Goal: Transaction & Acquisition: Purchase product/service

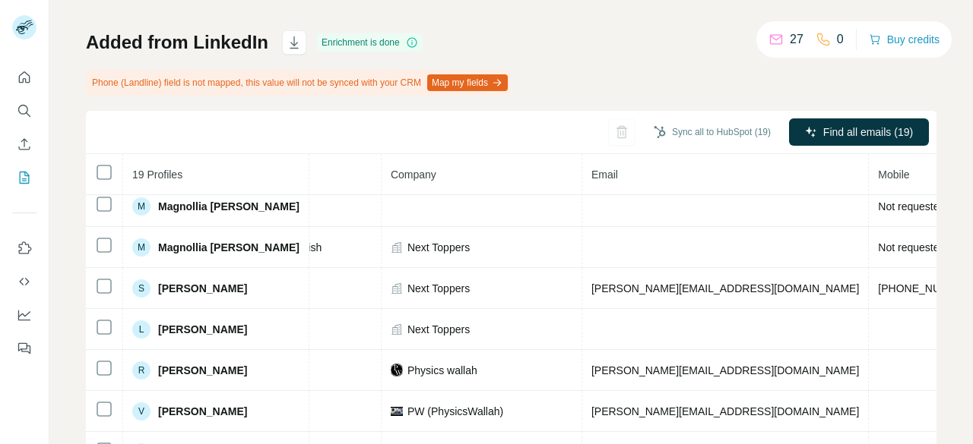
scroll to position [51, 308]
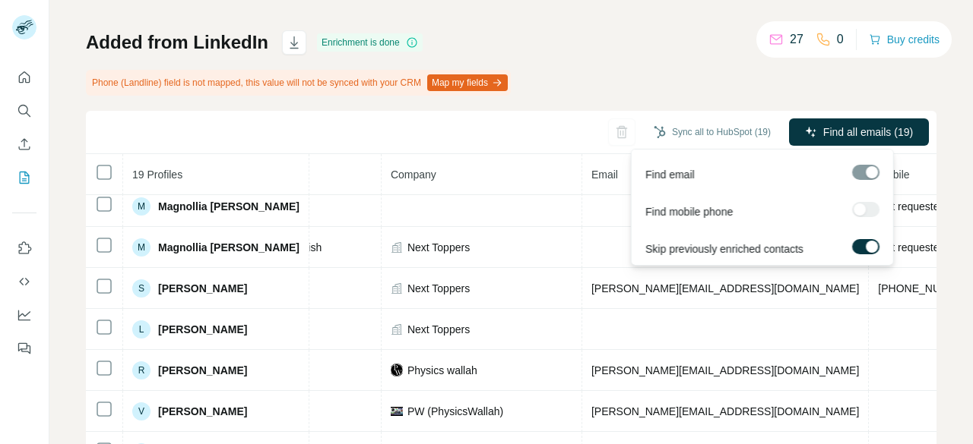
click at [861, 210] on div at bounding box center [865, 209] width 27 height 15
click at [872, 173] on div at bounding box center [865, 172] width 27 height 15
click at [631, 242] on div "Find email Find mobile phone Skip previously enriched contacts" at bounding box center [762, 207] width 263 height 117
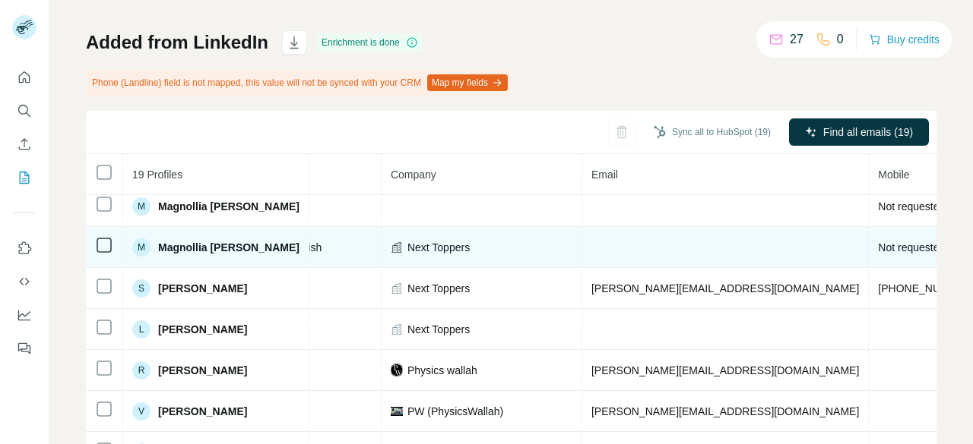
click at [545, 241] on div "Next Toppers" at bounding box center [482, 247] width 182 height 15
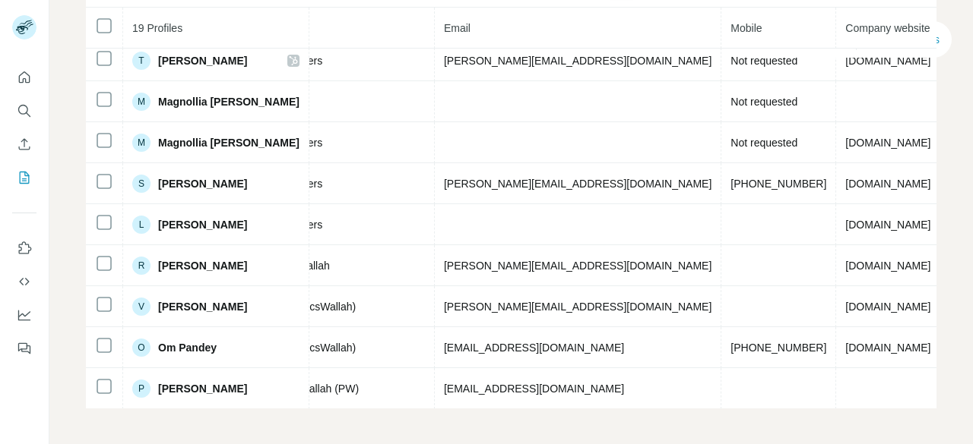
scroll to position [0, 455]
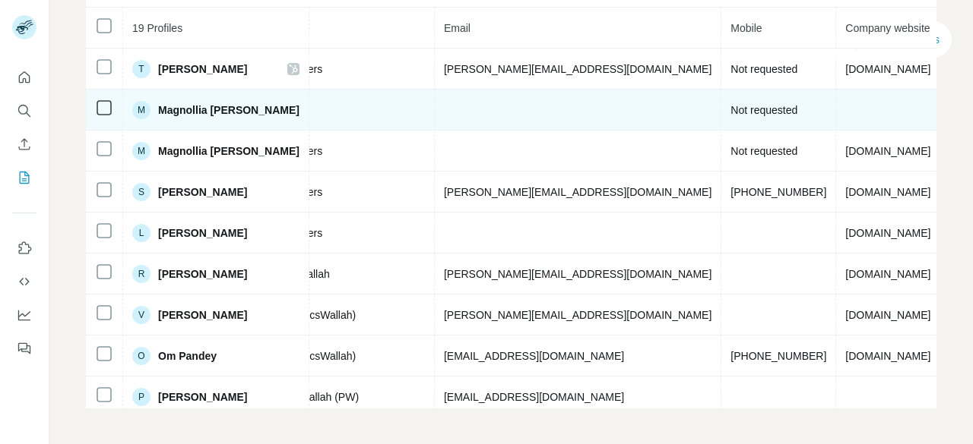
click at [730, 109] on span "Not requested" at bounding box center [763, 110] width 67 height 12
click at [730, 113] on span "Not requested" at bounding box center [763, 110] width 67 height 12
drag, startPoint x: 591, startPoint y: 109, endPoint x: 713, endPoint y: 115, distance: 122.5
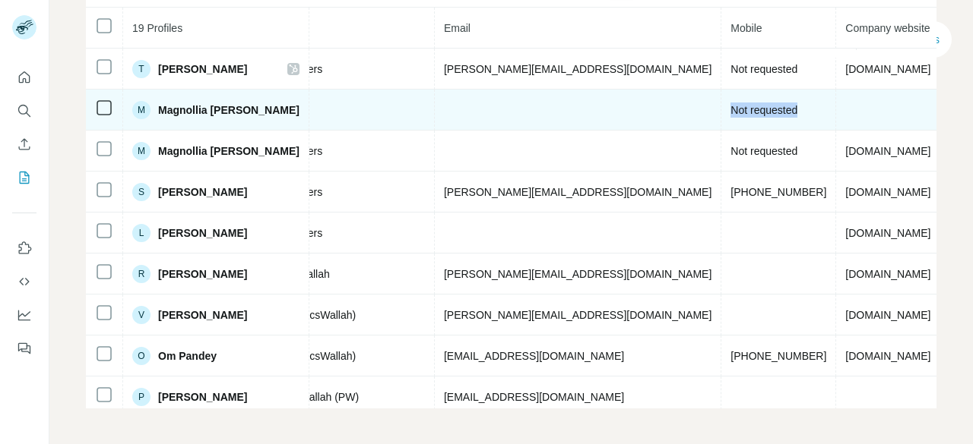
click at [713, 115] on tr "M Magnollia [PERSON_NAME] Not found LinkedIn Not requested India" at bounding box center [380, 110] width 1498 height 41
click at [730, 112] on span "Not requested" at bounding box center [763, 110] width 67 height 12
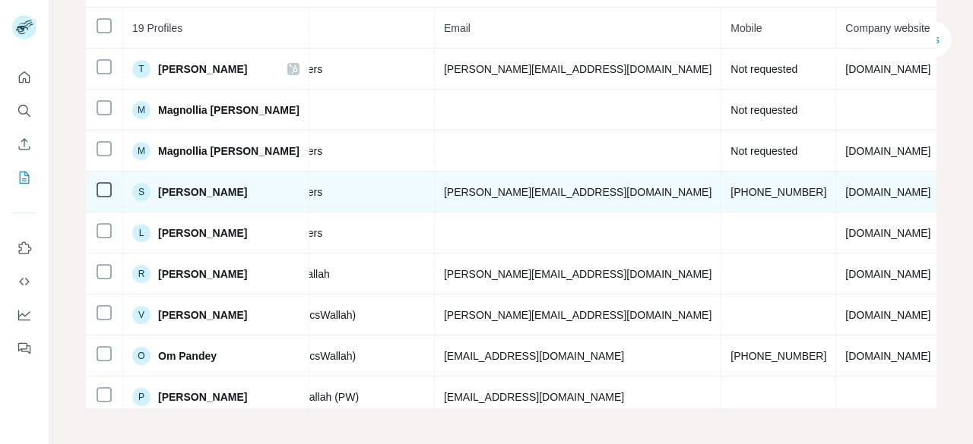
scroll to position [0, 0]
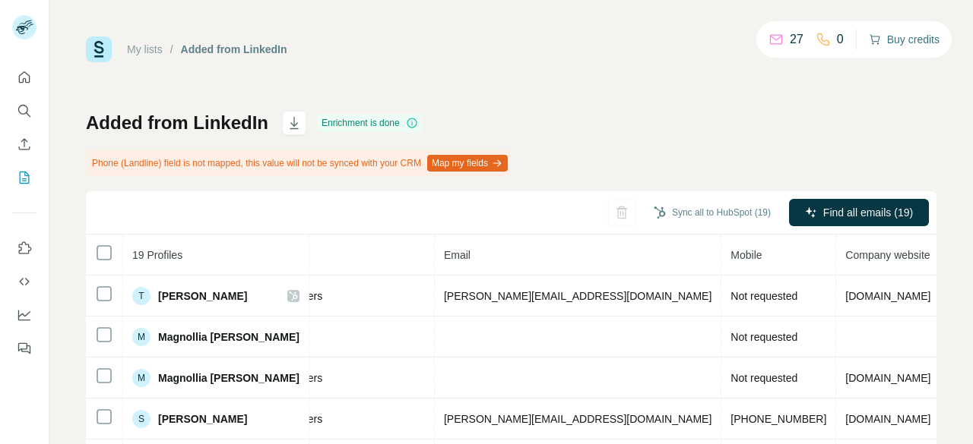
click at [888, 42] on button "Buy credits" at bounding box center [903, 39] width 71 height 21
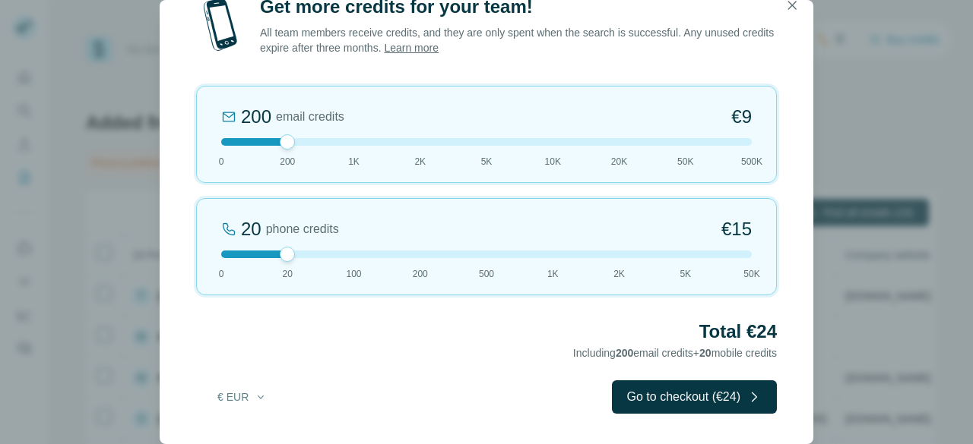
click at [751, 160] on span "500K" at bounding box center [751, 162] width 21 height 14
drag, startPoint x: 752, startPoint y: 147, endPoint x: 264, endPoint y: 157, distance: 487.9
click at [264, 157] on div "200 email credits €9 0 200 1K 2K 5K 10K 20K 50K 500K" at bounding box center [486, 134] width 580 height 97
click at [284, 258] on div at bounding box center [287, 254] width 15 height 15
drag, startPoint x: 284, startPoint y: 258, endPoint x: 262, endPoint y: 275, distance: 28.1
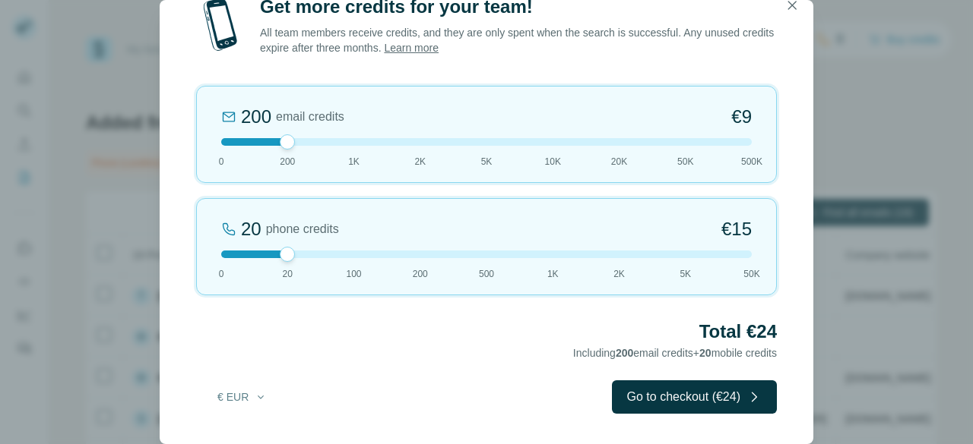
click at [262, 275] on div "20 phone credits €[PHONE_NUMBER] 1K 2K 5K 50K" at bounding box center [486, 246] width 580 height 97
click at [251, 396] on button "€ EUR" at bounding box center [242, 397] width 71 height 27
click at [249, 428] on div "$ USD" at bounding box center [273, 431] width 128 height 15
click at [792, 12] on icon "button" at bounding box center [791, 5] width 15 height 15
